Goal: Transaction & Acquisition: Register for event/course

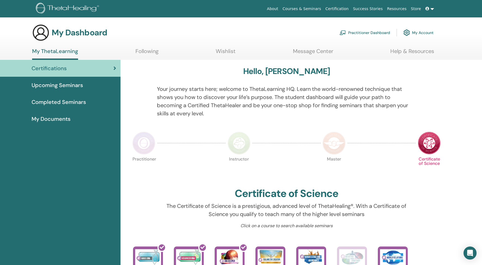
click at [72, 86] on span "Upcoming Seminars" at bounding box center [57, 85] width 51 height 8
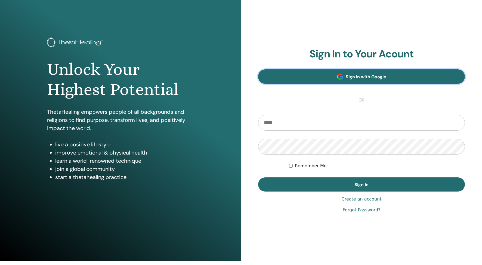
click at [304, 75] on link "Sign In with Google" at bounding box center [361, 76] width 207 height 14
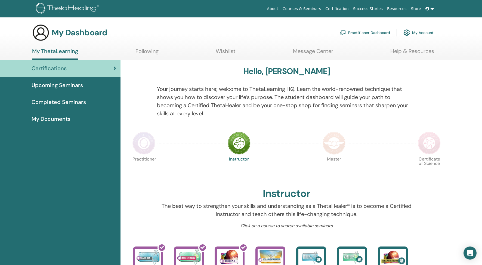
click at [145, 149] on img at bounding box center [144, 143] width 23 height 23
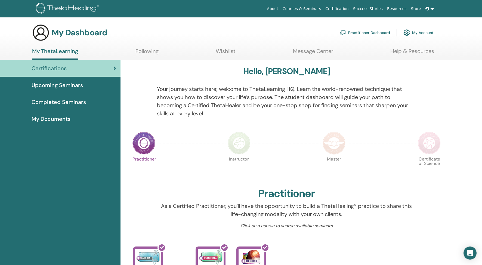
click at [73, 87] on span "Upcoming Seminars" at bounding box center [57, 85] width 51 height 8
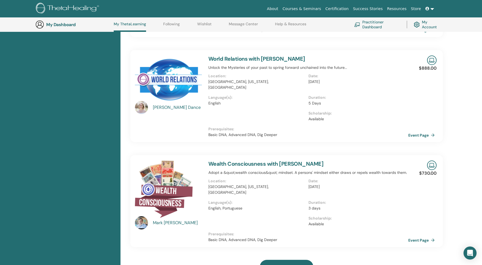
scroll to position [310, 0]
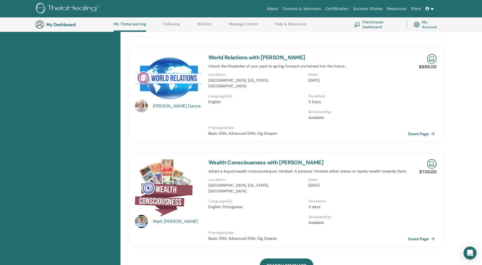
click at [106, 189] on div "Certifications Upcoming Seminars Completed Seminars My Documents" at bounding box center [60, 240] width 121 height 952
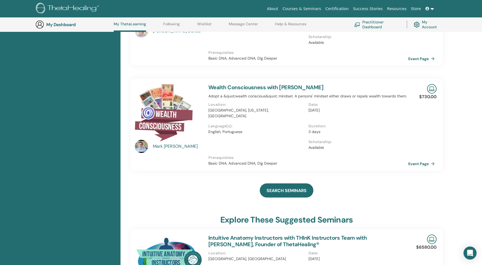
scroll to position [376, 0]
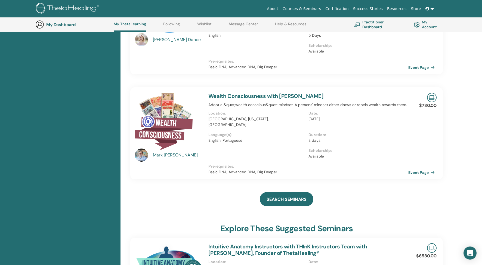
click at [204, 25] on link "Wishlist" at bounding box center [204, 26] width 14 height 9
